Goal: Transaction & Acquisition: Obtain resource

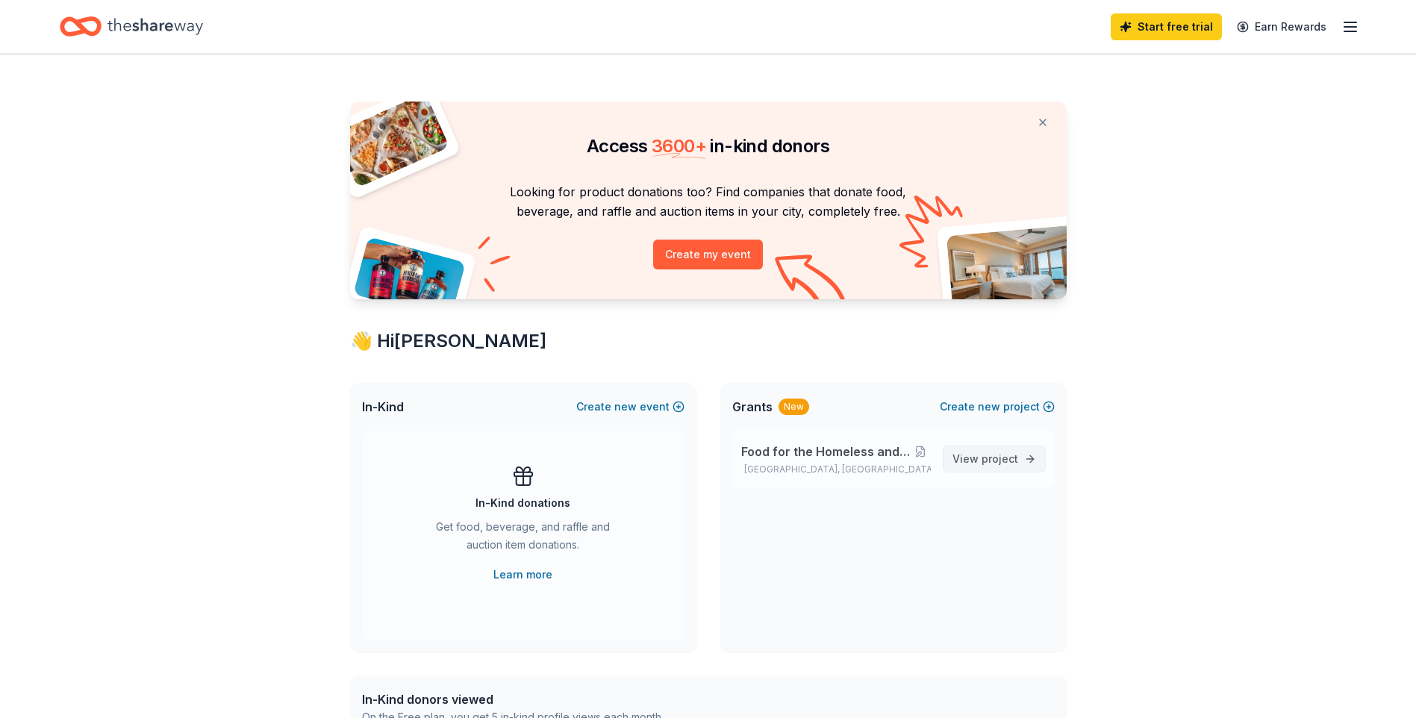
click at [982, 464] on span "View project" at bounding box center [986, 459] width 66 height 18
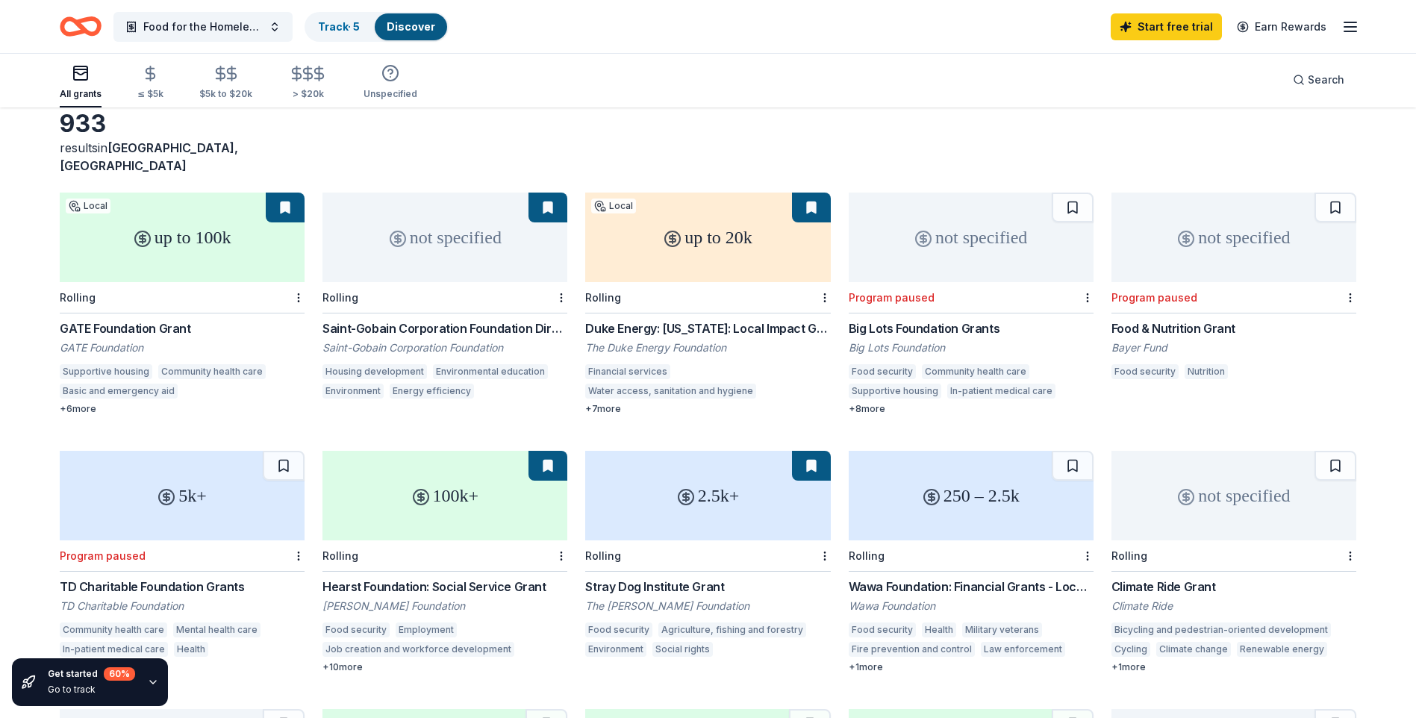
scroll to position [149, 0]
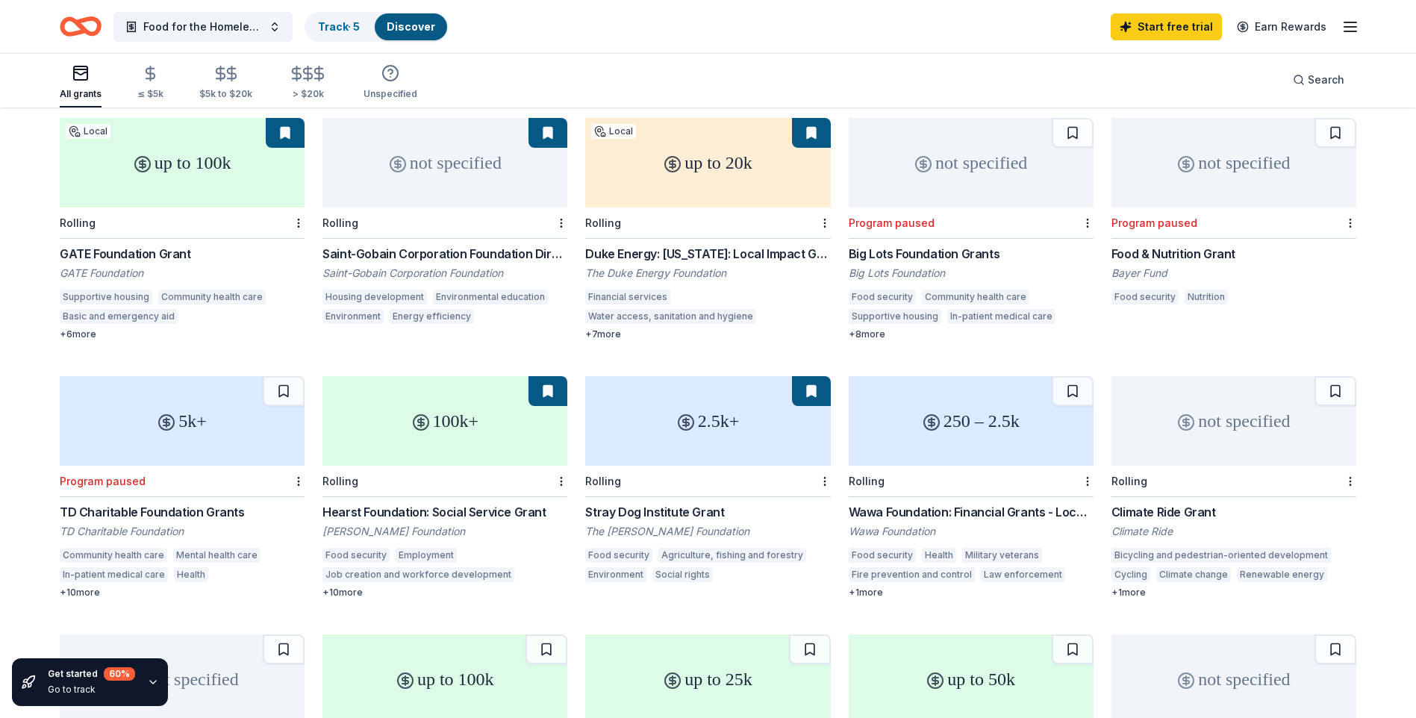
click at [473, 503] on div "Hearst Foundation: Social Service Grant" at bounding box center [445, 512] width 245 height 18
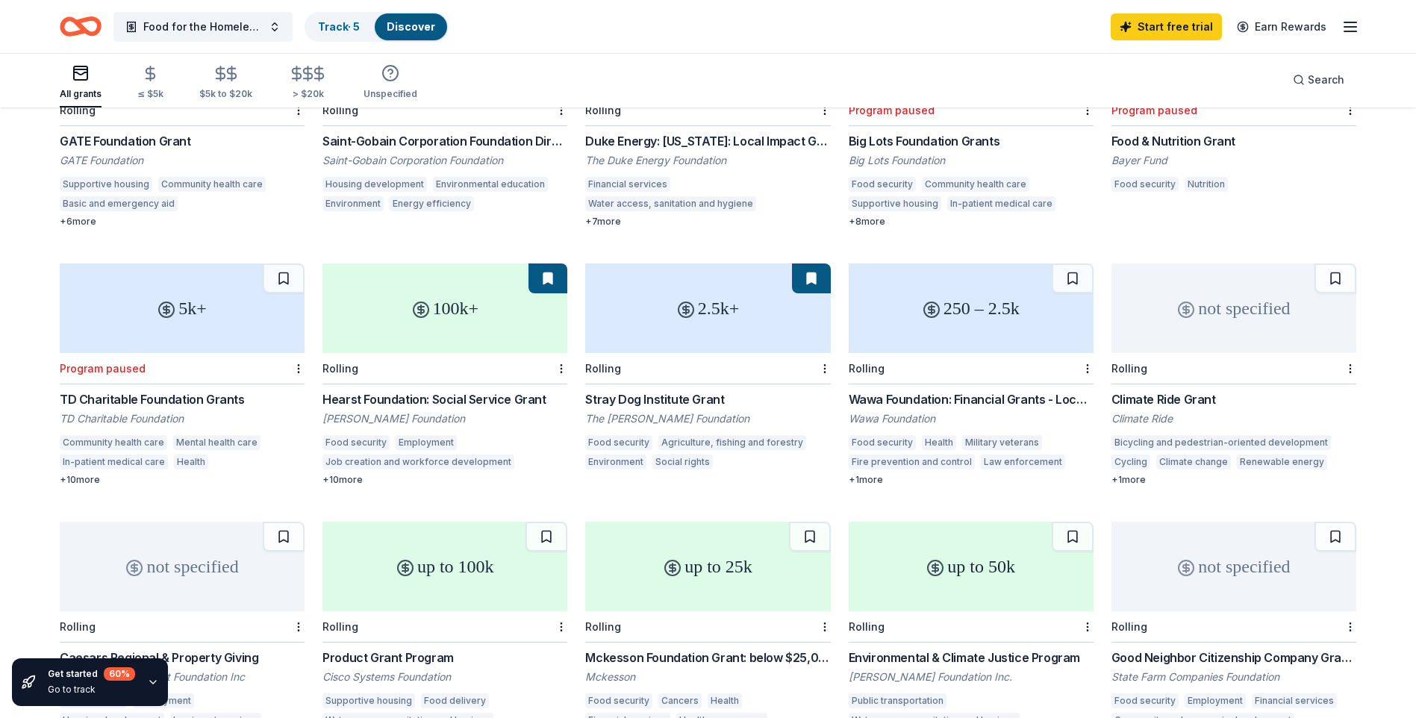
scroll to position [299, 0]
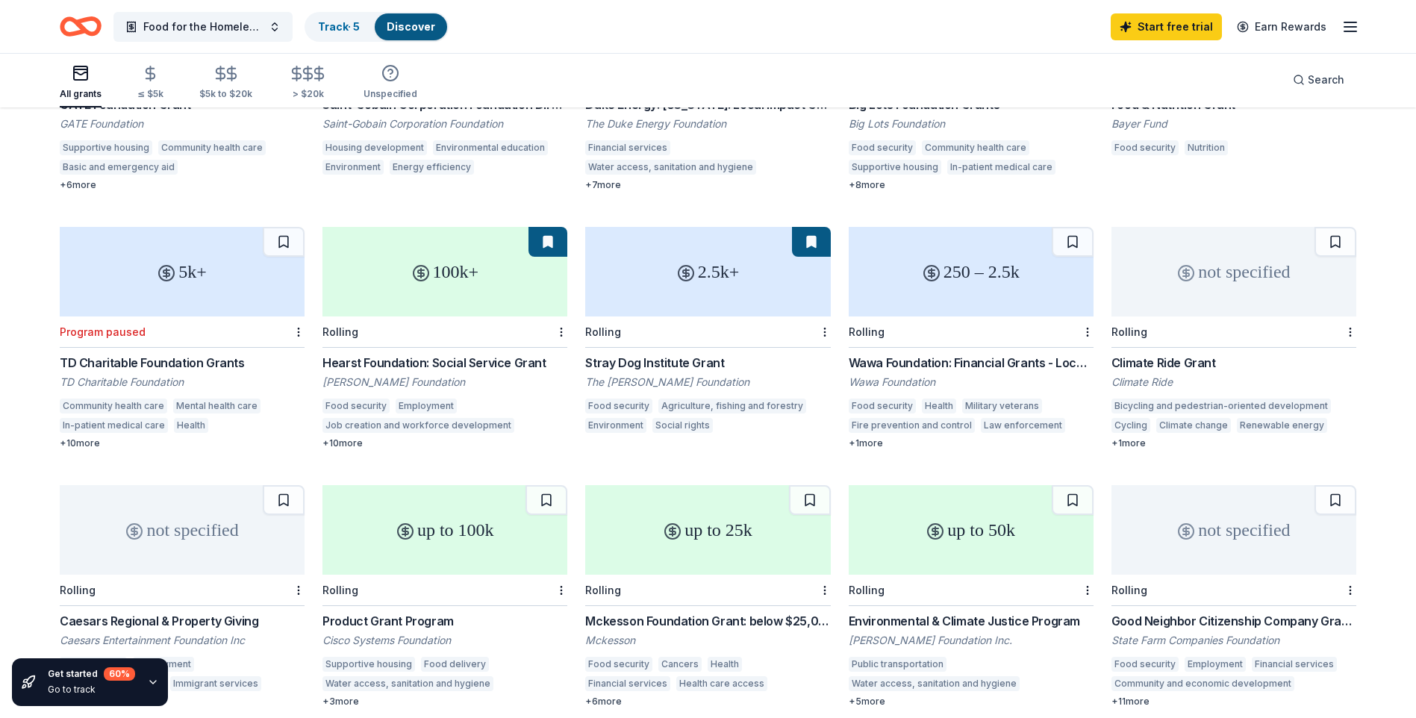
click at [949, 354] on div "Wawa Foundation: Financial Grants - Local Connection Grants (Grants less than $…" at bounding box center [971, 363] width 245 height 18
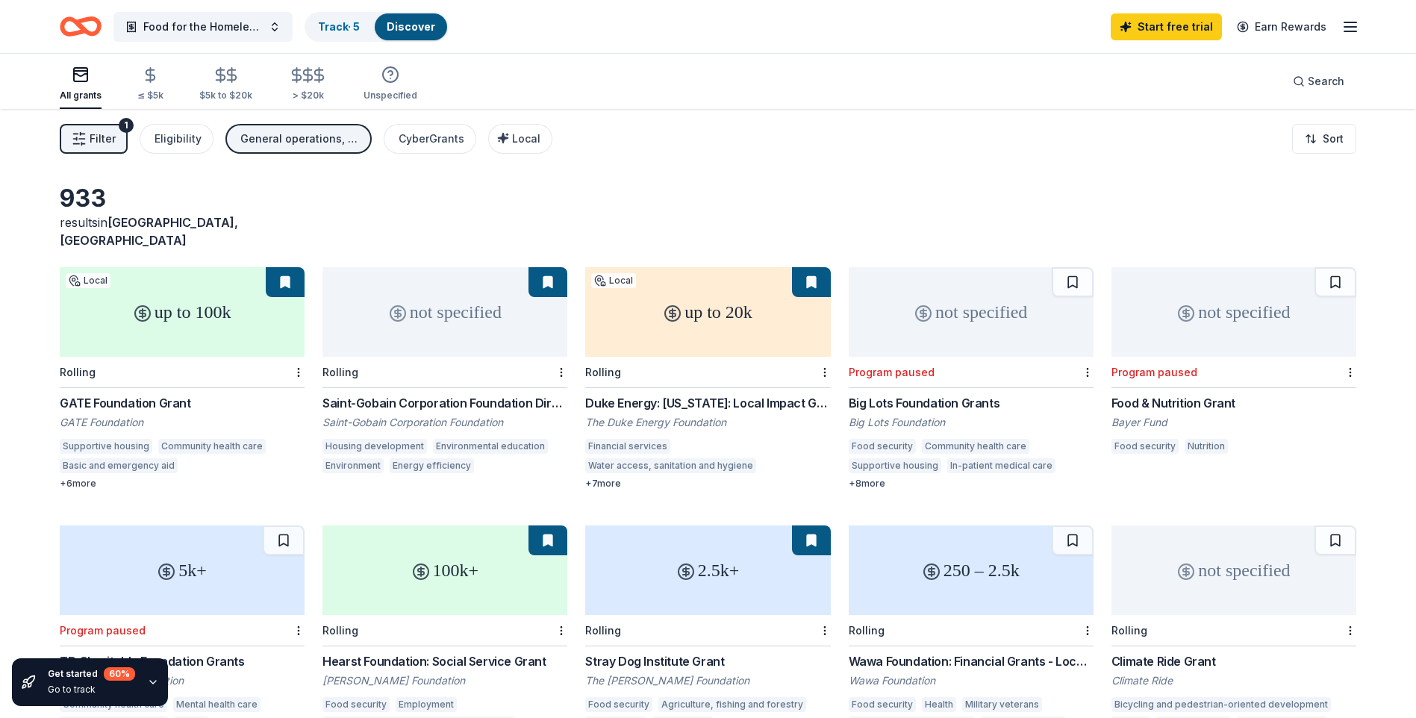
click at [170, 394] on div "GATE Foundation Grant" at bounding box center [182, 403] width 245 height 18
click at [455, 316] on div "not specified" at bounding box center [445, 312] width 245 height 90
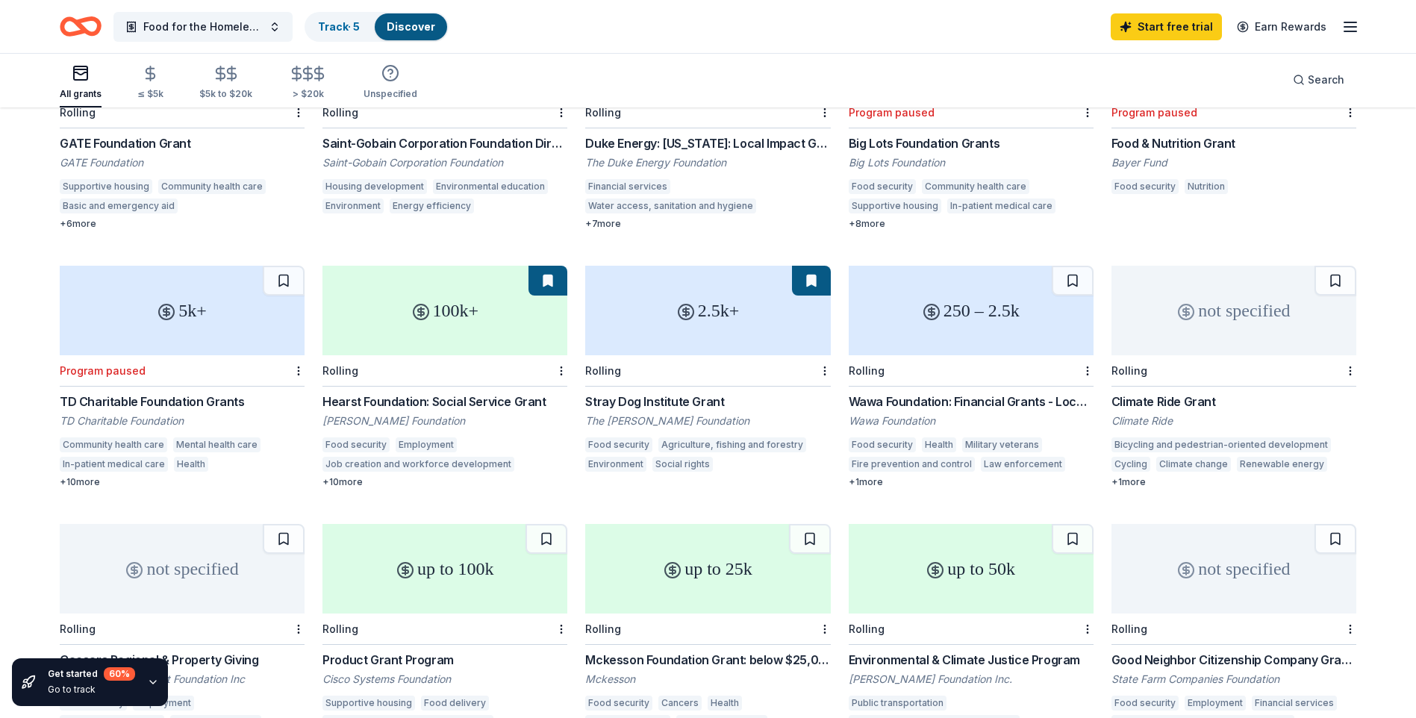
scroll to position [299, 0]
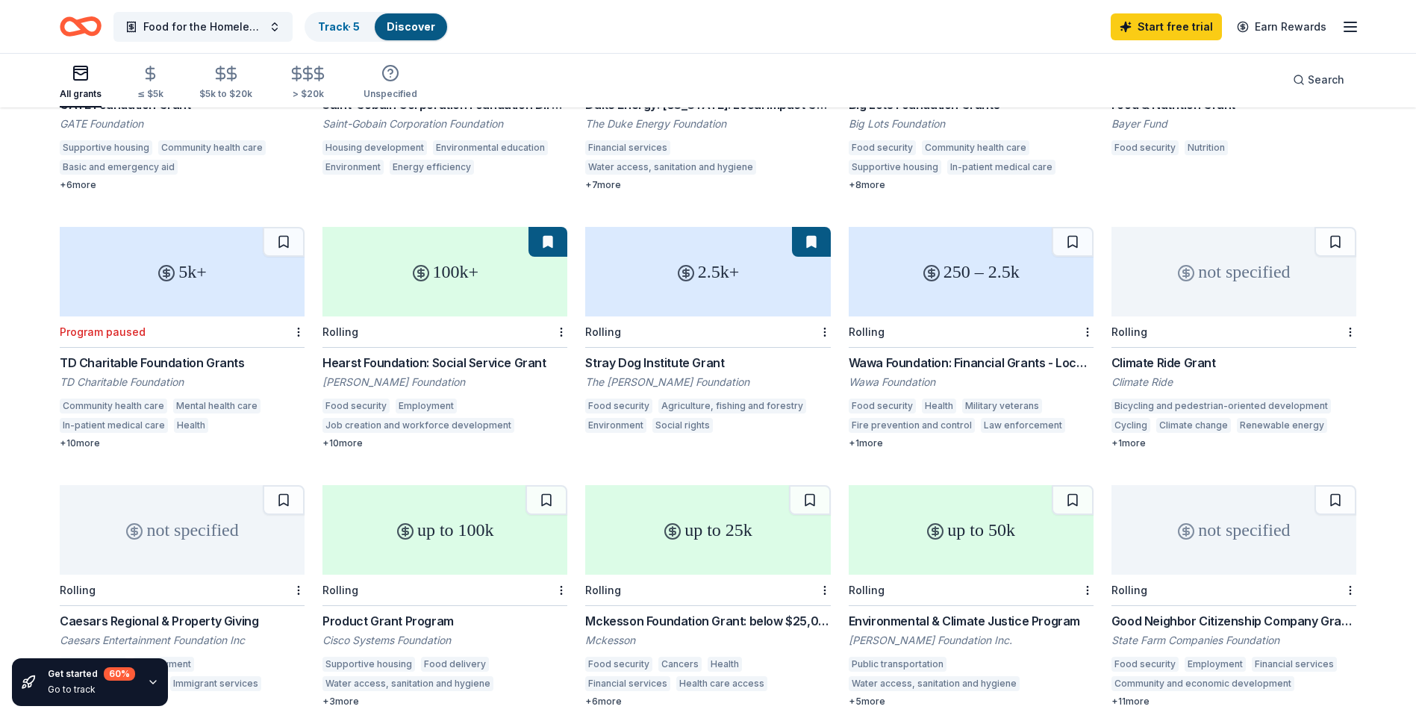
click at [893, 354] on div "Wawa Foundation: Financial Grants - Local Connection Grants (Grants less than $…" at bounding box center [971, 363] width 245 height 18
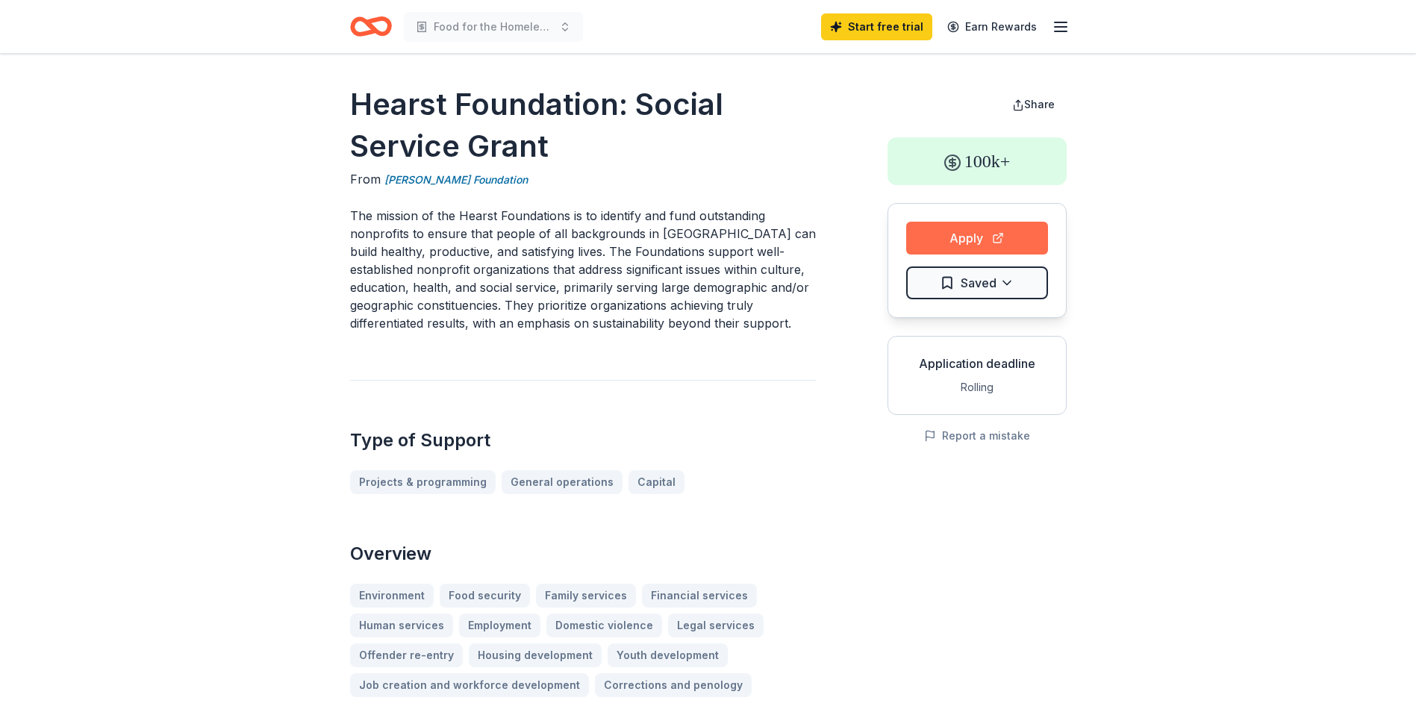
click at [999, 237] on button "Apply" at bounding box center [977, 238] width 142 height 33
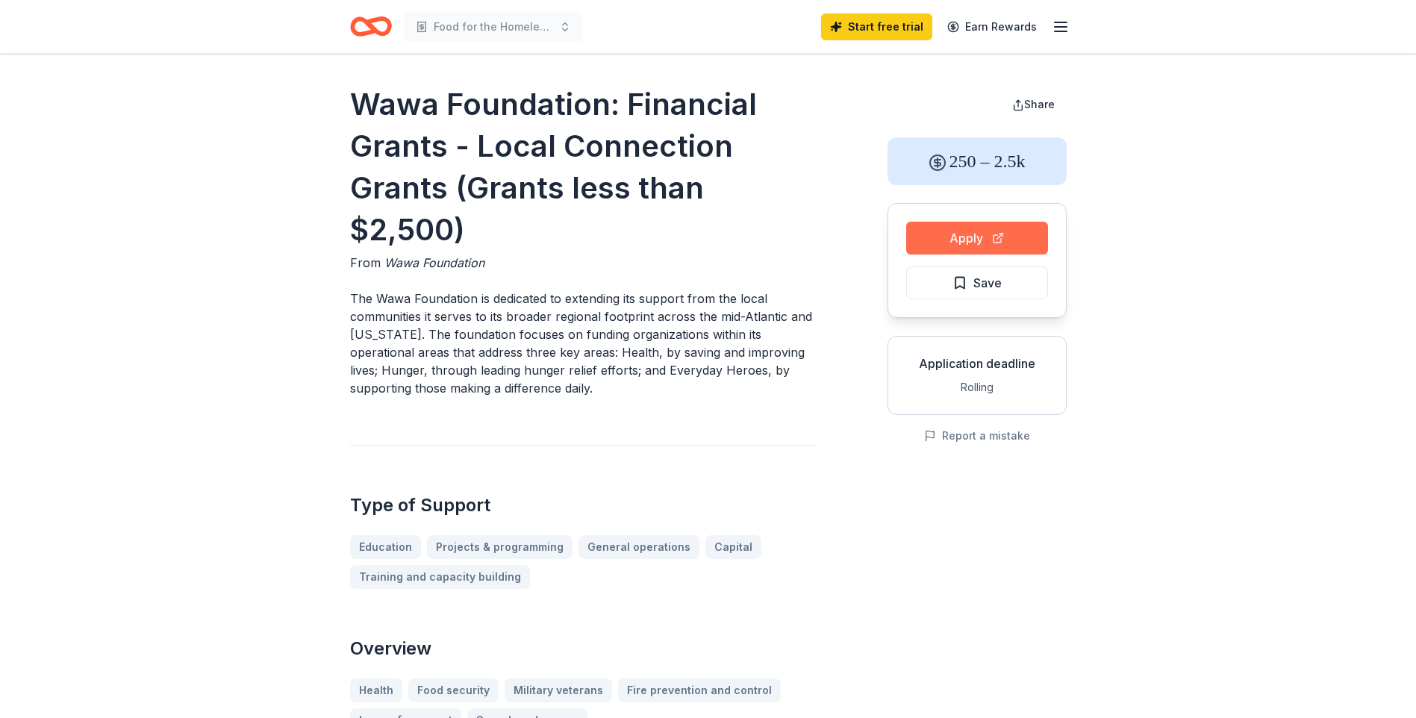
click at [989, 237] on button "Apply" at bounding box center [977, 238] width 142 height 33
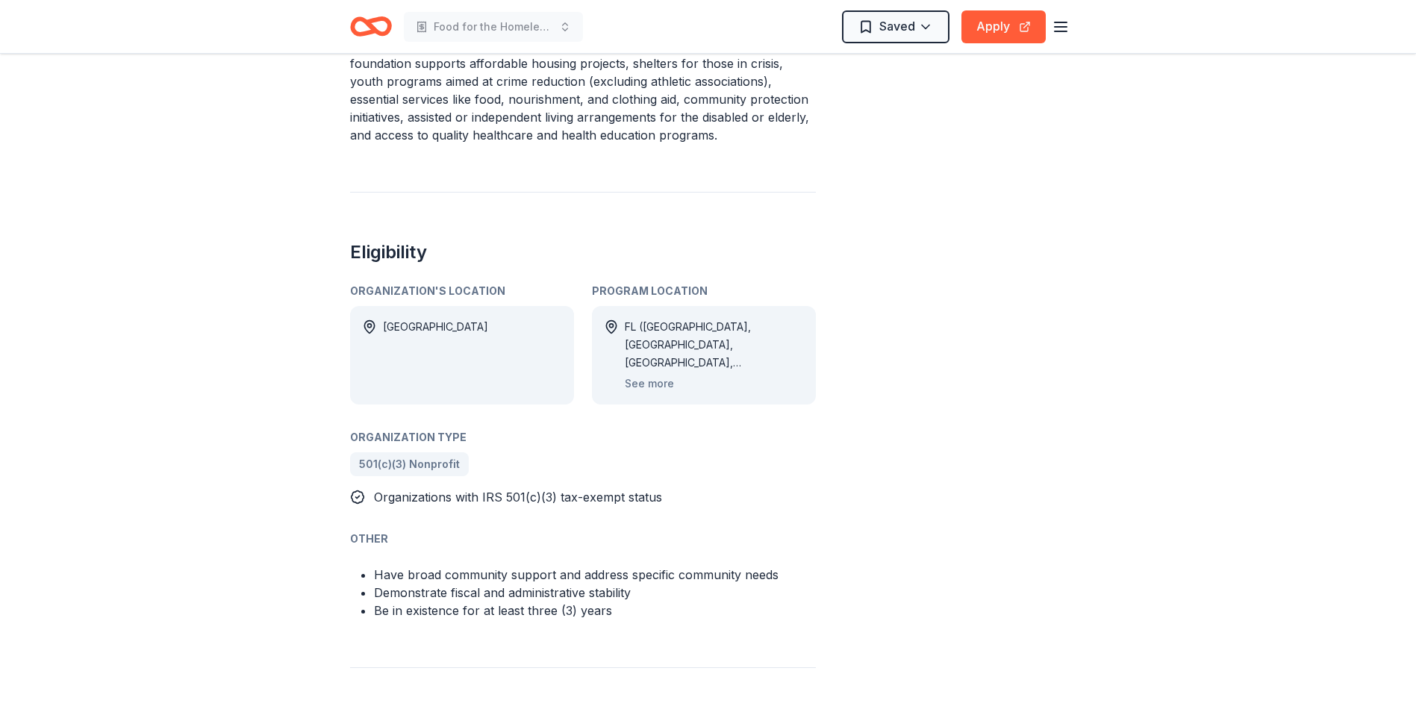
scroll to position [672, 0]
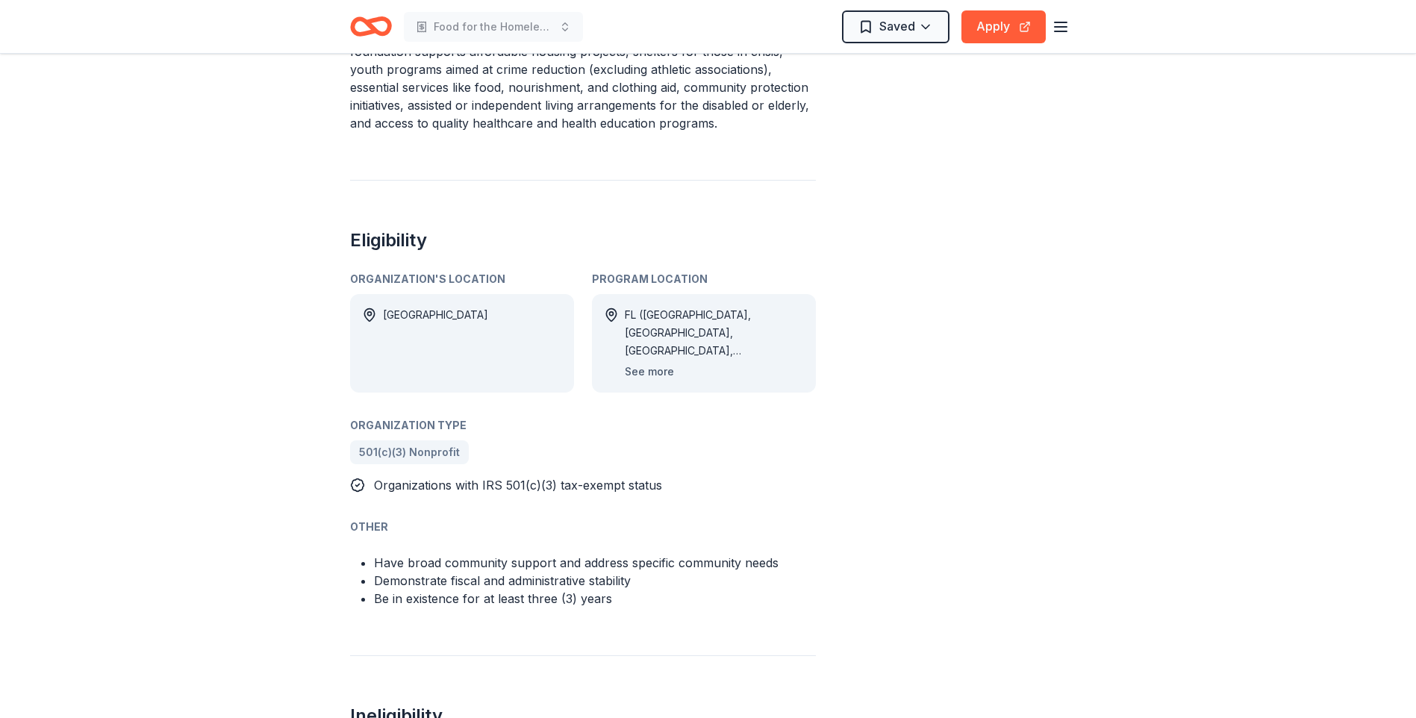
click at [661, 373] on button "See more" at bounding box center [649, 372] width 49 height 18
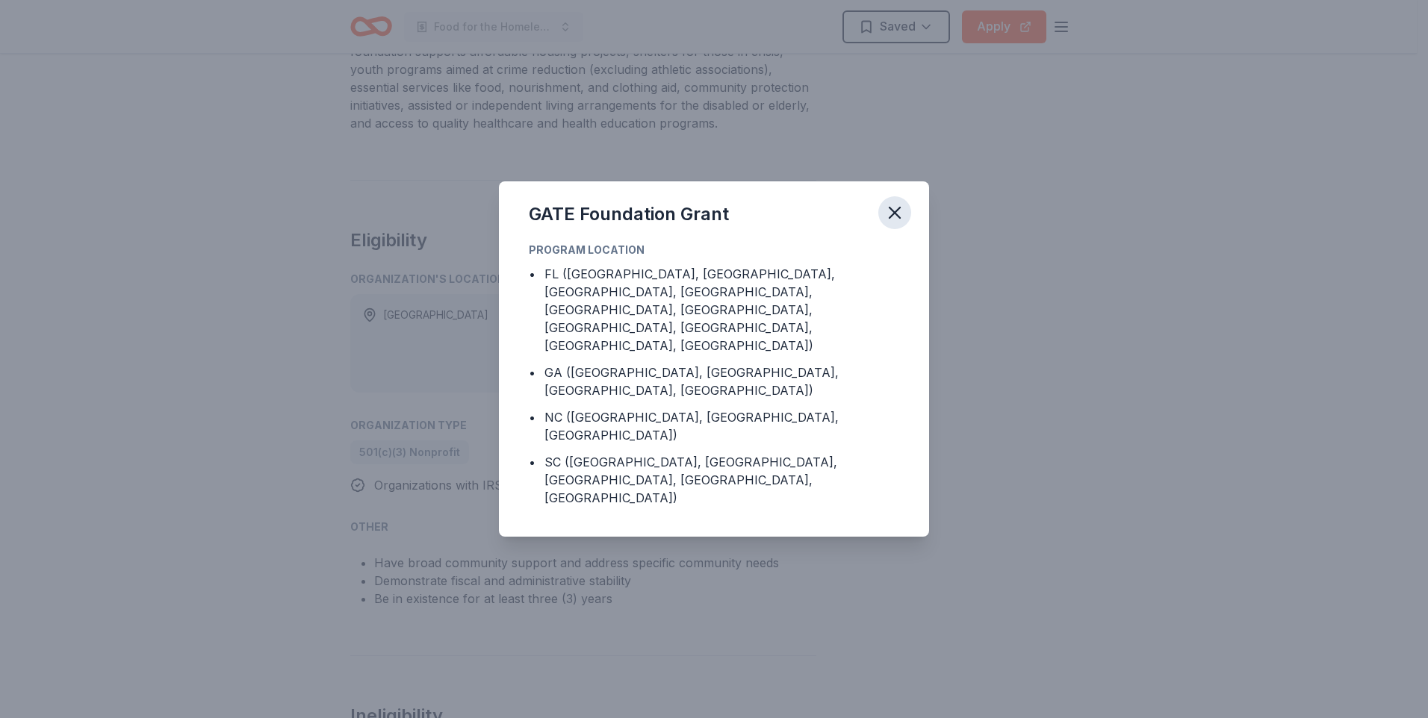
click at [898, 223] on icon "button" at bounding box center [894, 212] width 21 height 21
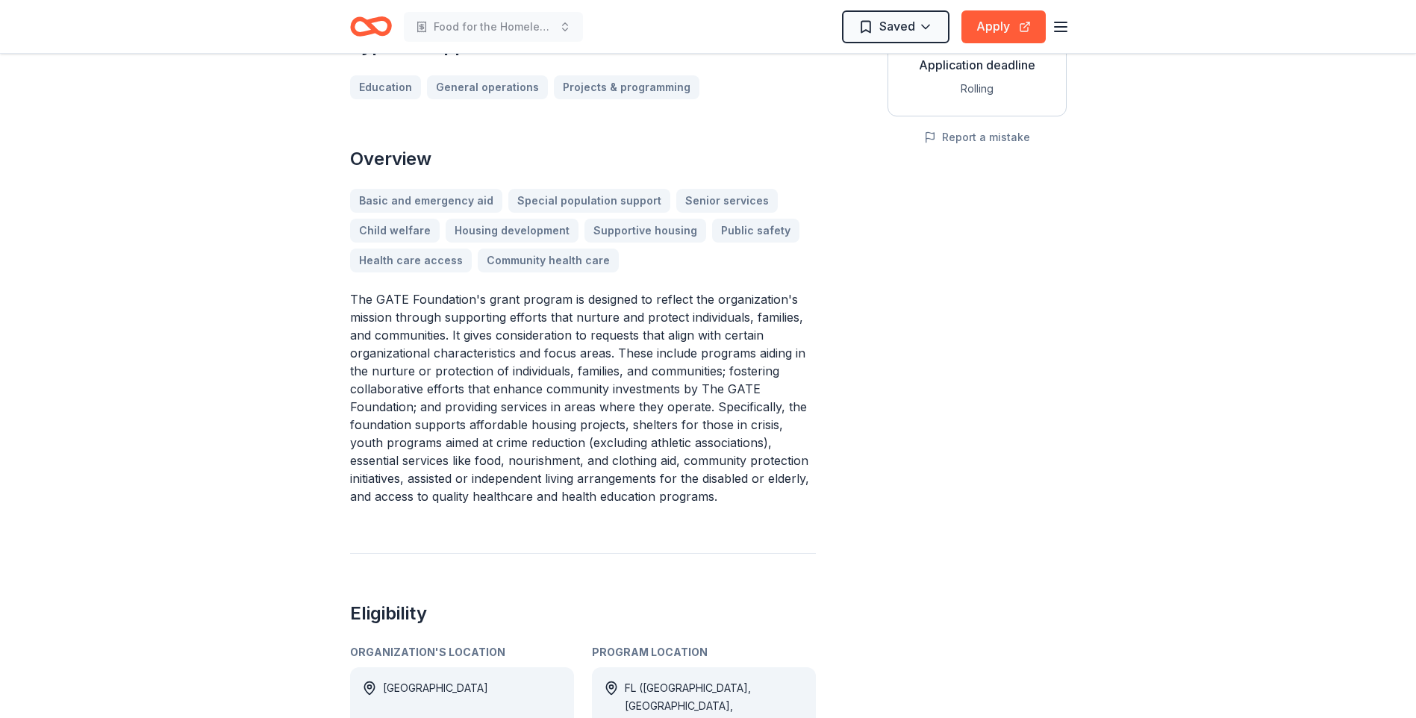
scroll to position [0, 0]
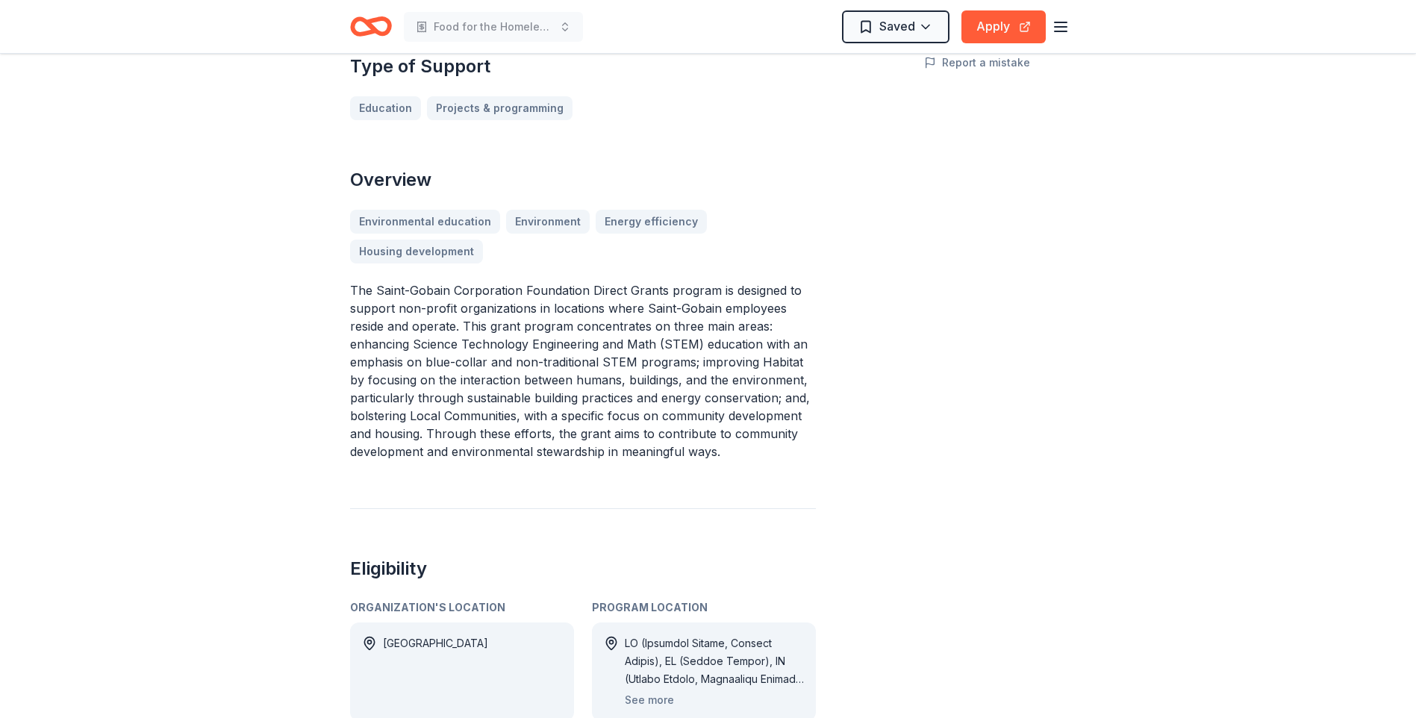
scroll to position [75, 0]
